Goal: Transaction & Acquisition: Purchase product/service

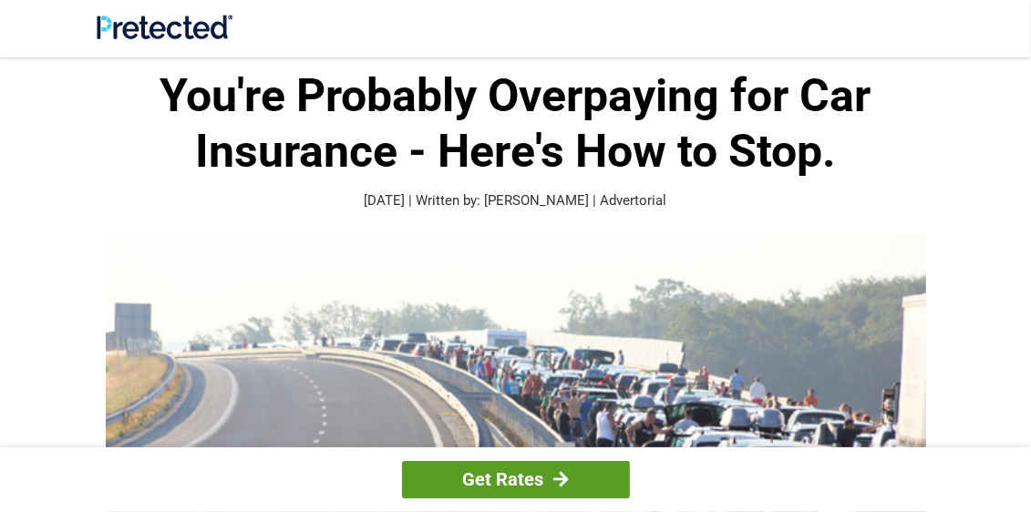
click at [525, 490] on link "Get Rates" at bounding box center [516, 479] width 228 height 37
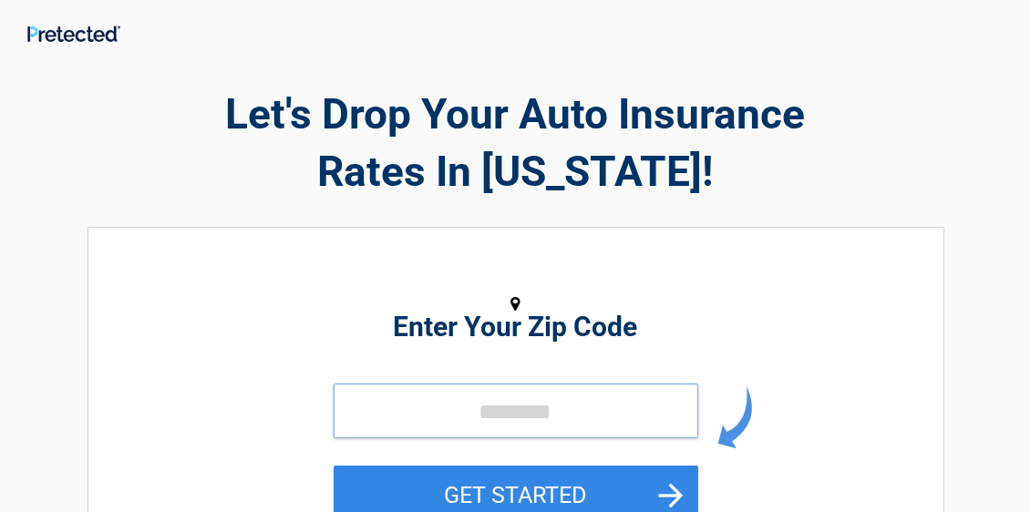
click at [567, 418] on input "tel" at bounding box center [516, 411] width 365 height 55
click at [482, 429] on input "tel" at bounding box center [516, 411] width 365 height 55
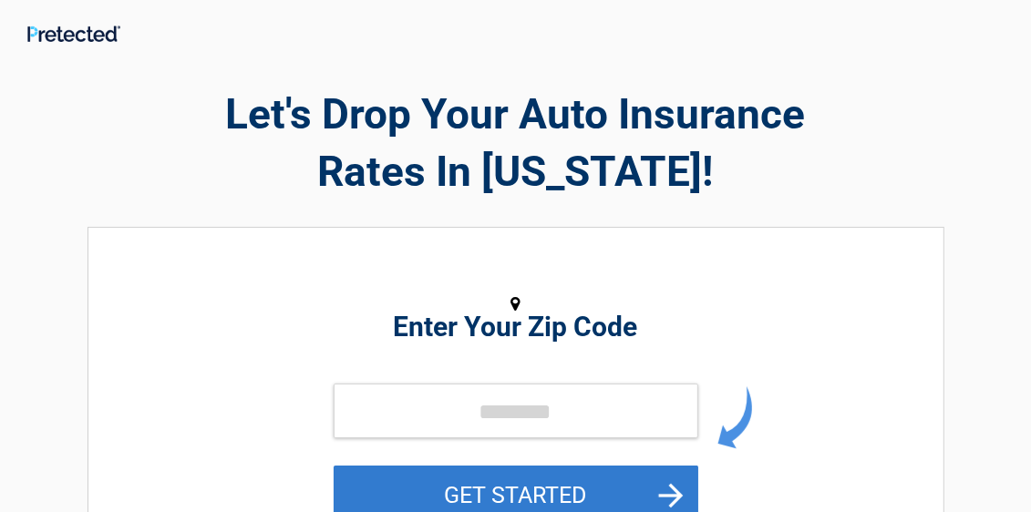
click at [490, 490] on button "GET STARTED" at bounding box center [516, 495] width 365 height 59
